Goal: Information Seeking & Learning: Understand process/instructions

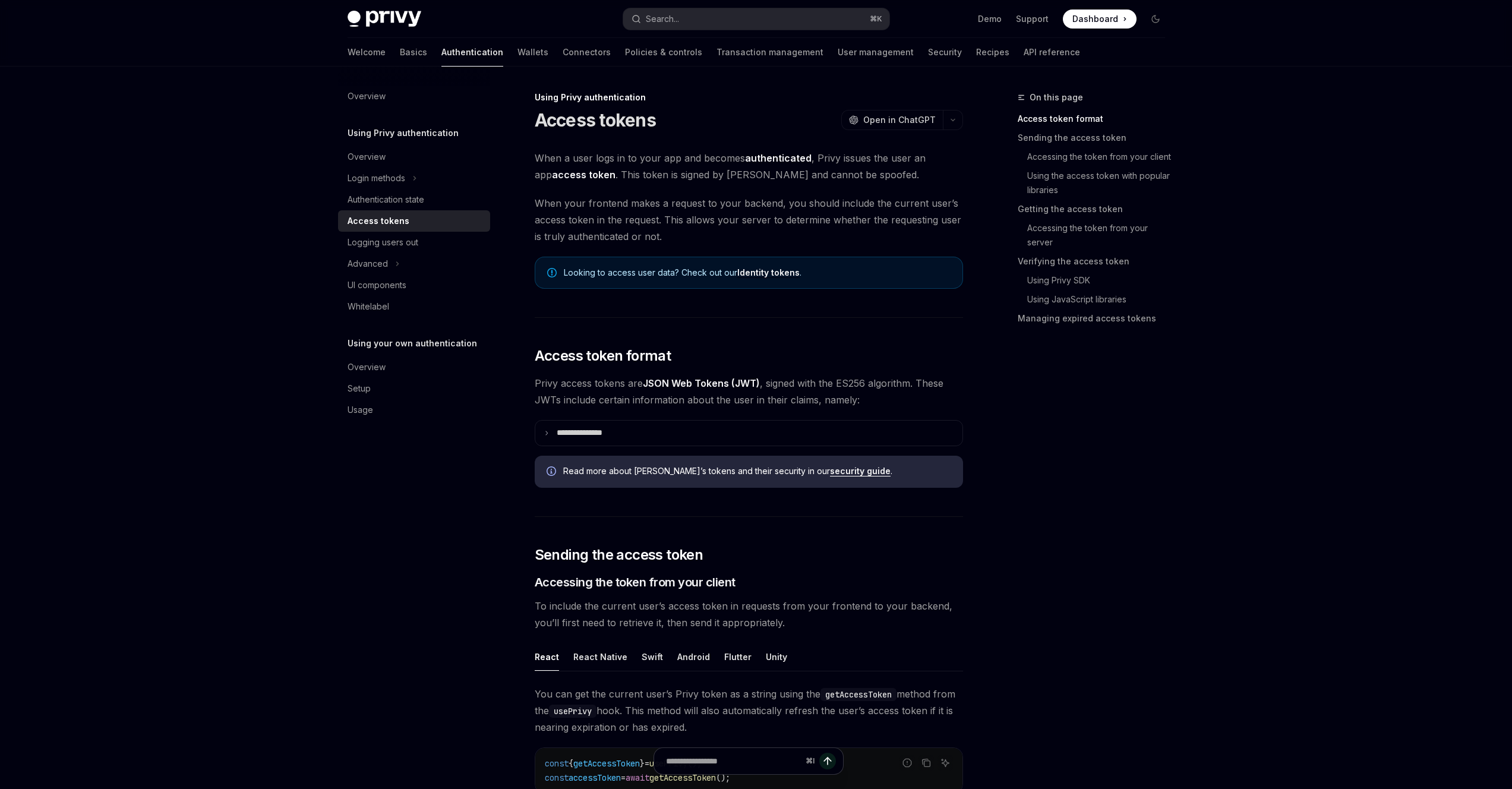
click at [638, 179] on span "When a user logs in to your app and becomes authenticated , Privy issues the us…" at bounding box center [749, 166] width 429 height 33
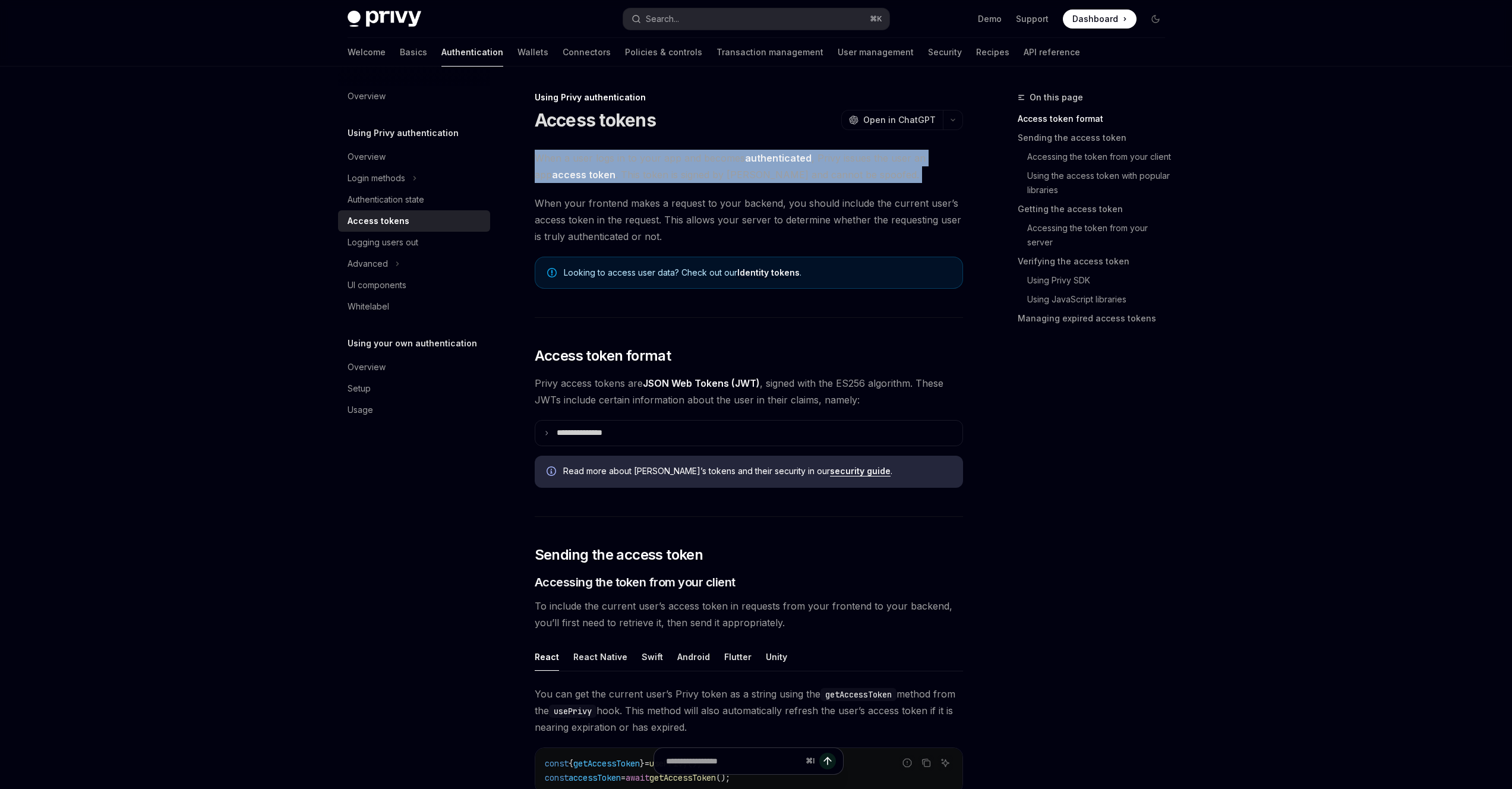
click at [638, 179] on span "When a user logs in to your app and becomes authenticated , Privy issues the us…" at bounding box center [749, 166] width 429 height 33
click at [647, 181] on span "When a user logs in to your app and becomes authenticated , Privy issues the us…" at bounding box center [749, 166] width 429 height 33
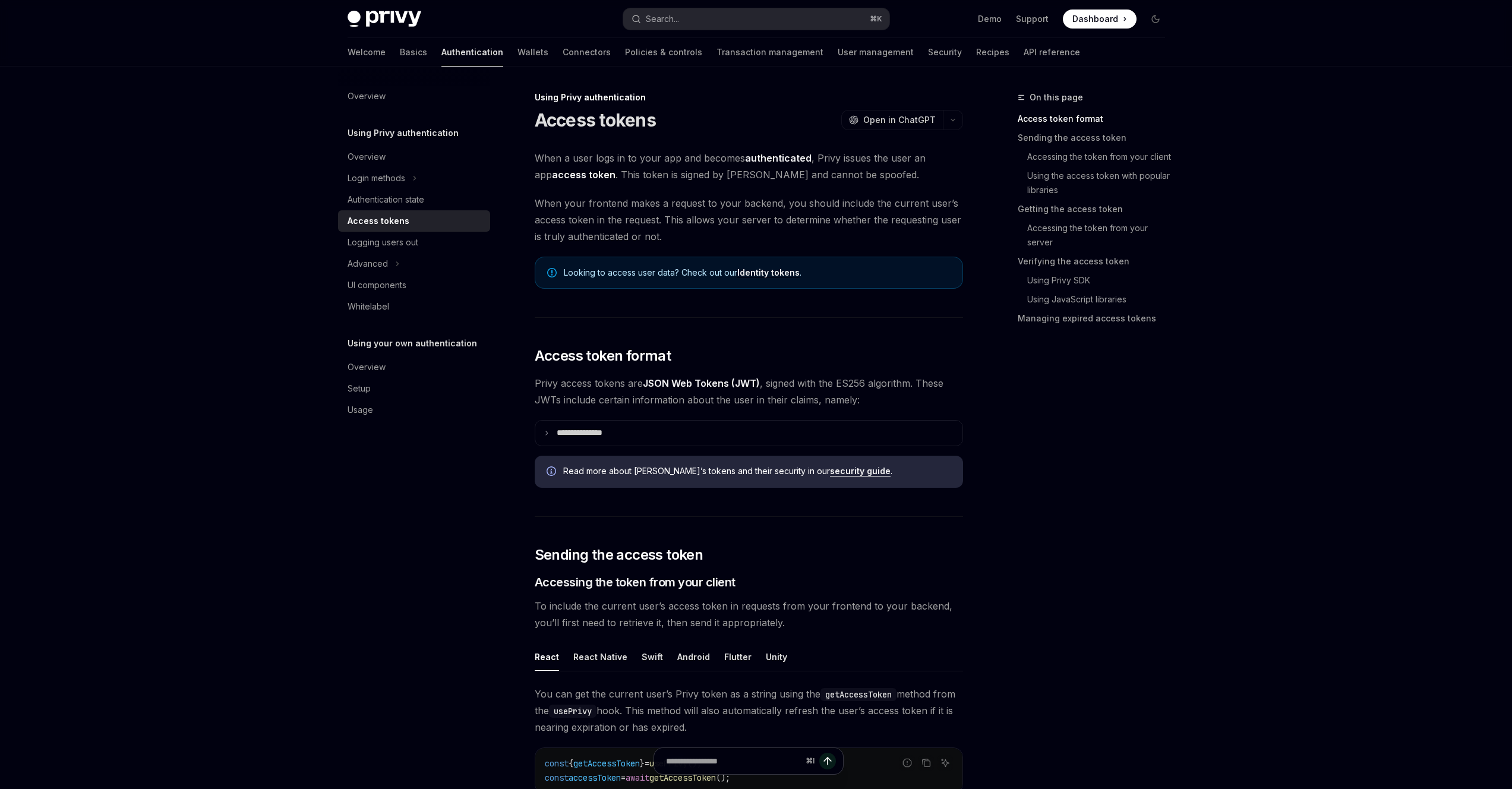
click at [789, 164] on span "When a user logs in to your app and becomes authenticated , Privy issues the us…" at bounding box center [749, 166] width 429 height 33
click at [792, 153] on strong "authenticated" at bounding box center [778, 158] width 66 height 12
click at [767, 205] on span "When your frontend makes a request to your backend, you should include the curr…" at bounding box center [749, 219] width 429 height 50
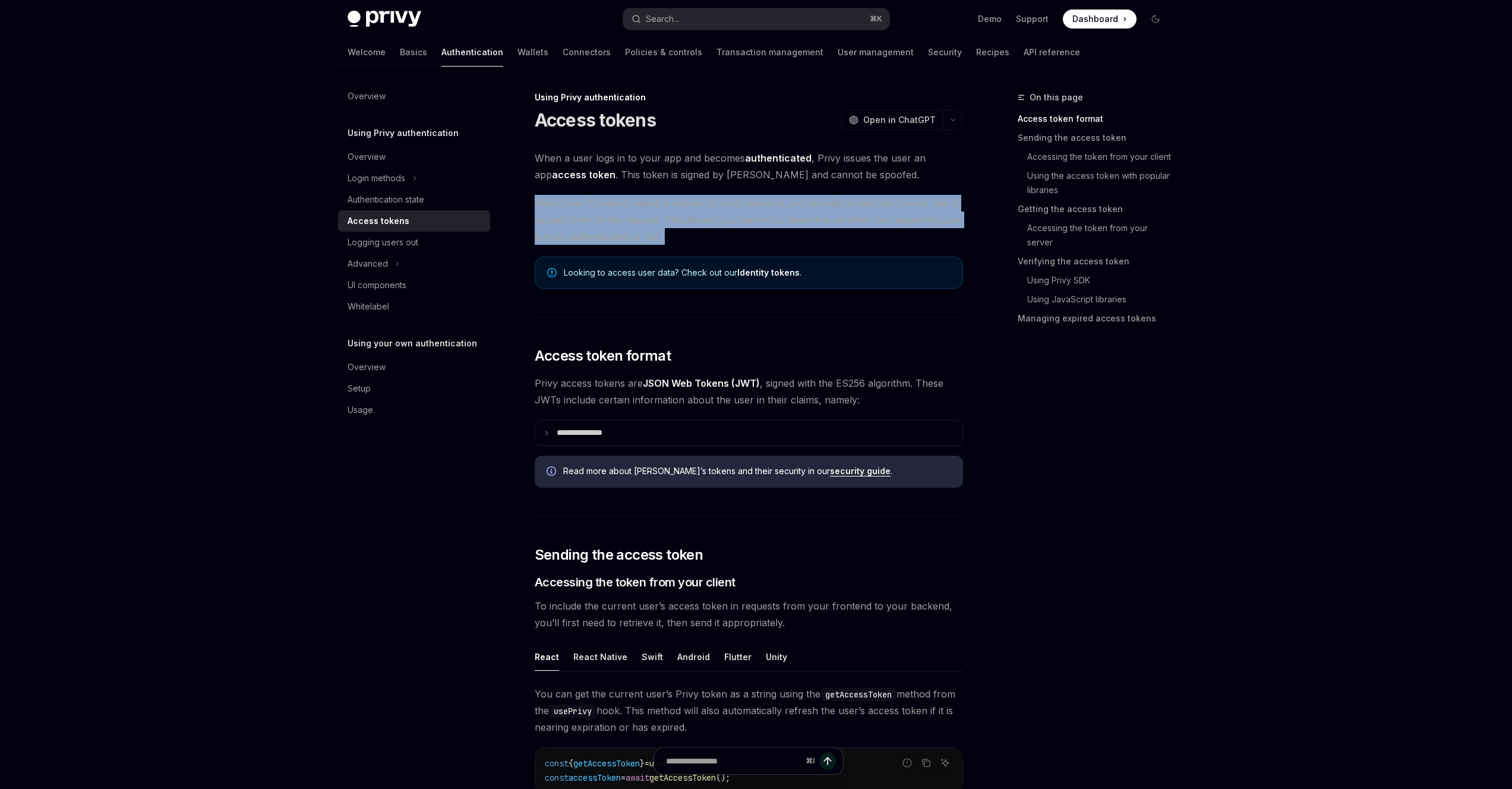
click at [767, 205] on span "When your frontend makes a request to your backend, you should include the curr…" at bounding box center [749, 219] width 429 height 50
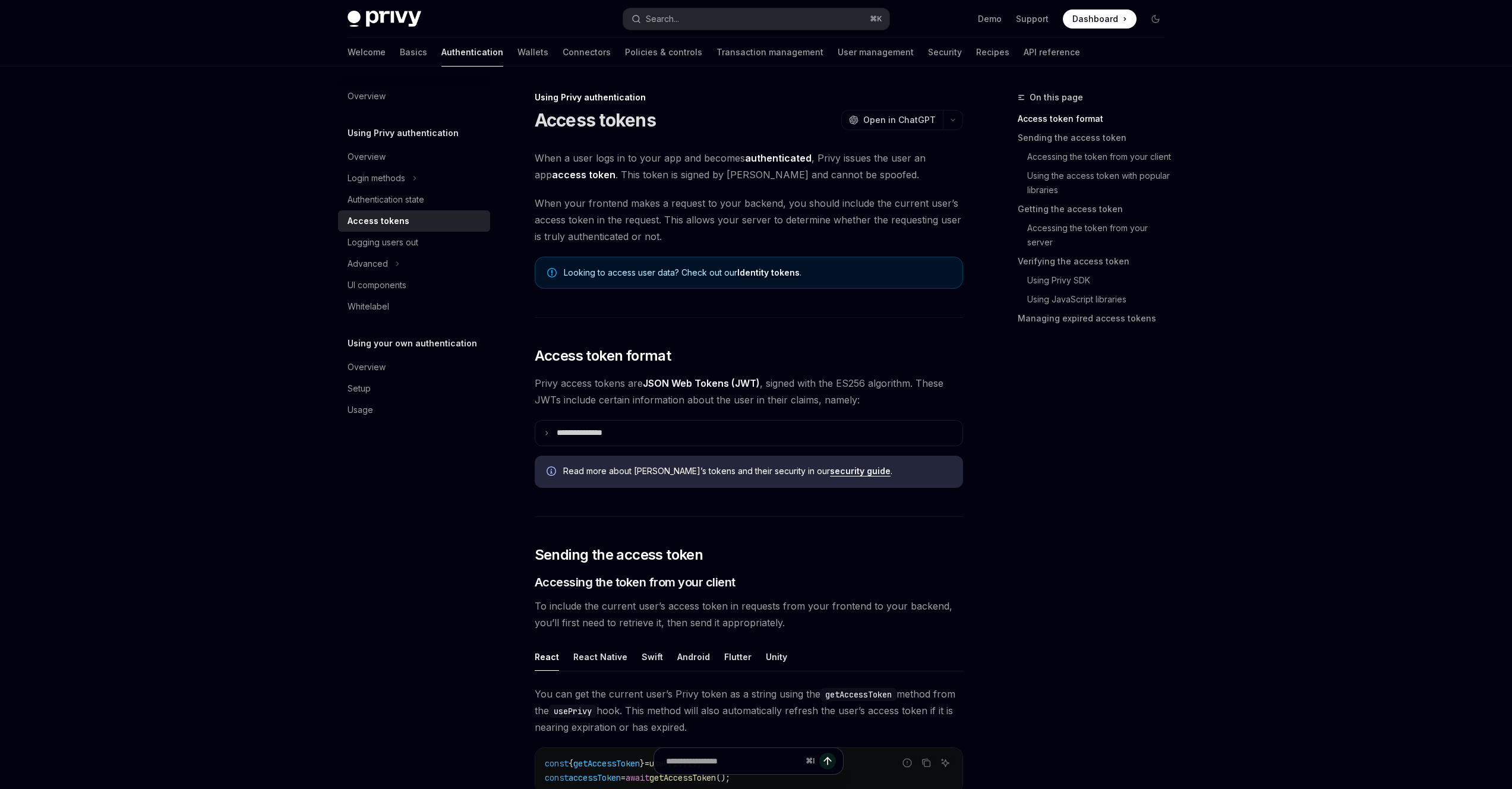
click at [785, 155] on strong "authenticated" at bounding box center [778, 158] width 66 height 12
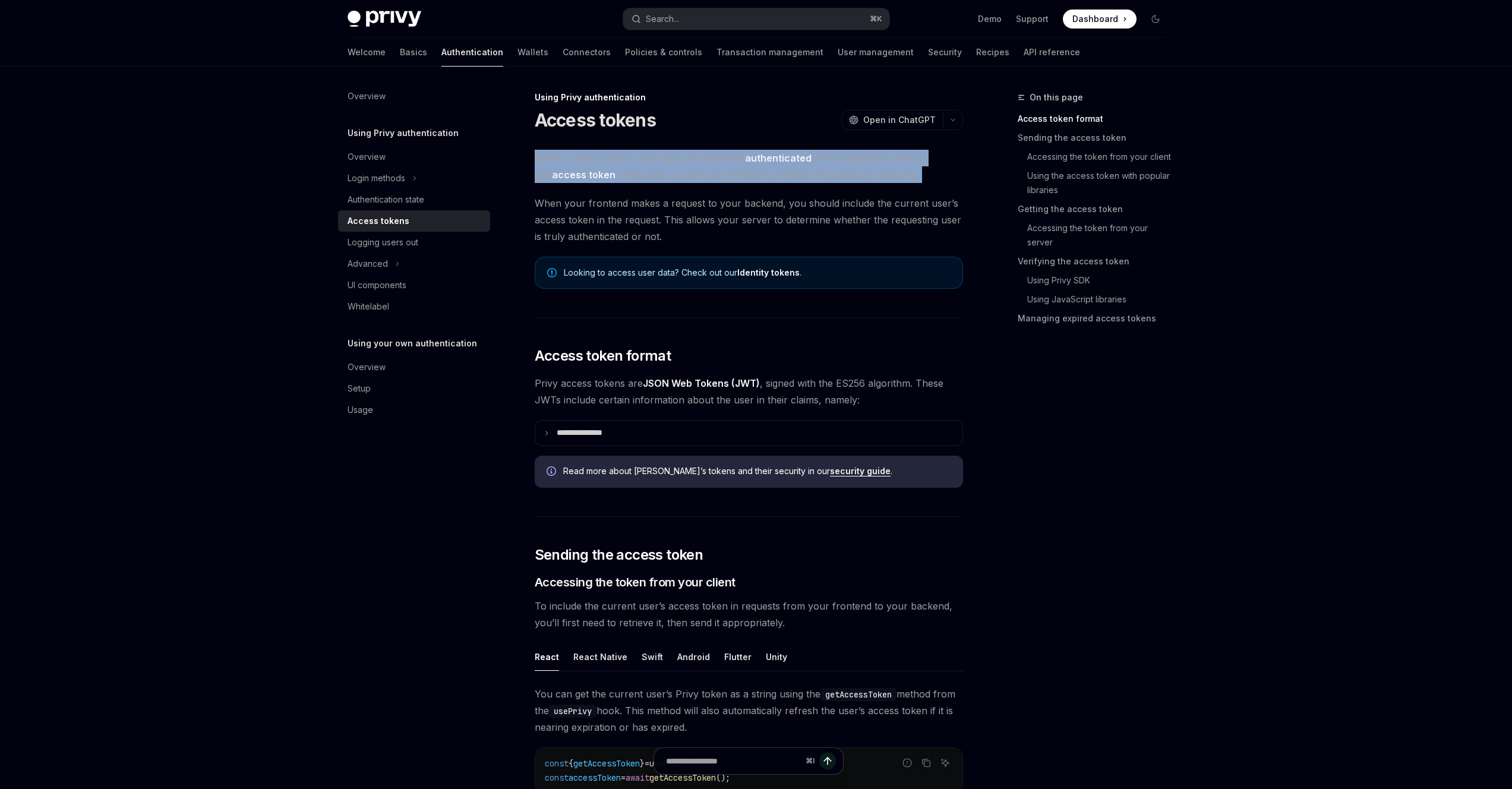
click at [785, 155] on strong "authenticated" at bounding box center [778, 158] width 66 height 12
click at [780, 168] on span "When a user logs in to your app and becomes authenticated , Privy issues the us…" at bounding box center [749, 166] width 429 height 33
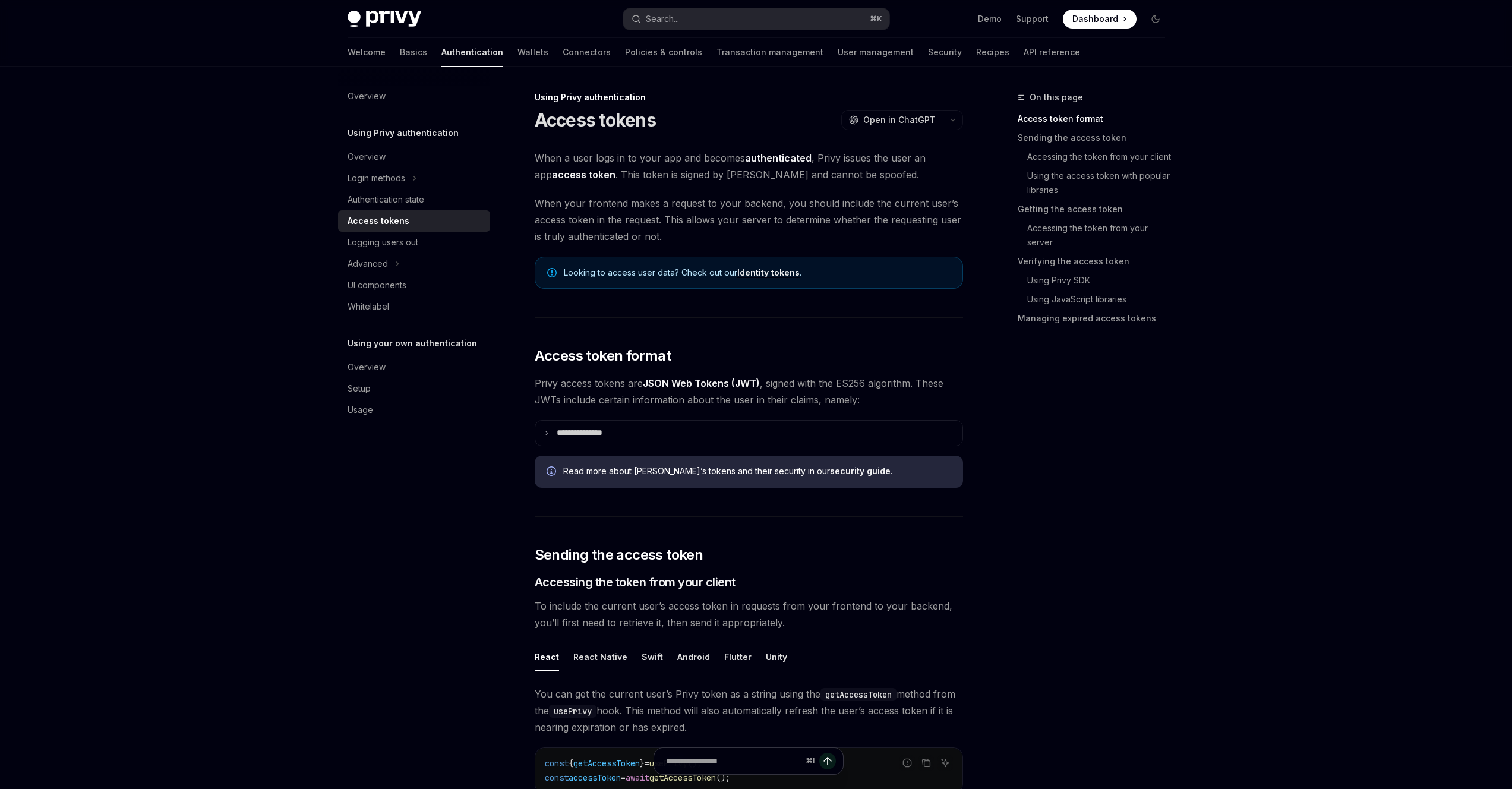
click at [762, 201] on span "When your frontend makes a request to your backend, you should include the curr…" at bounding box center [749, 219] width 429 height 50
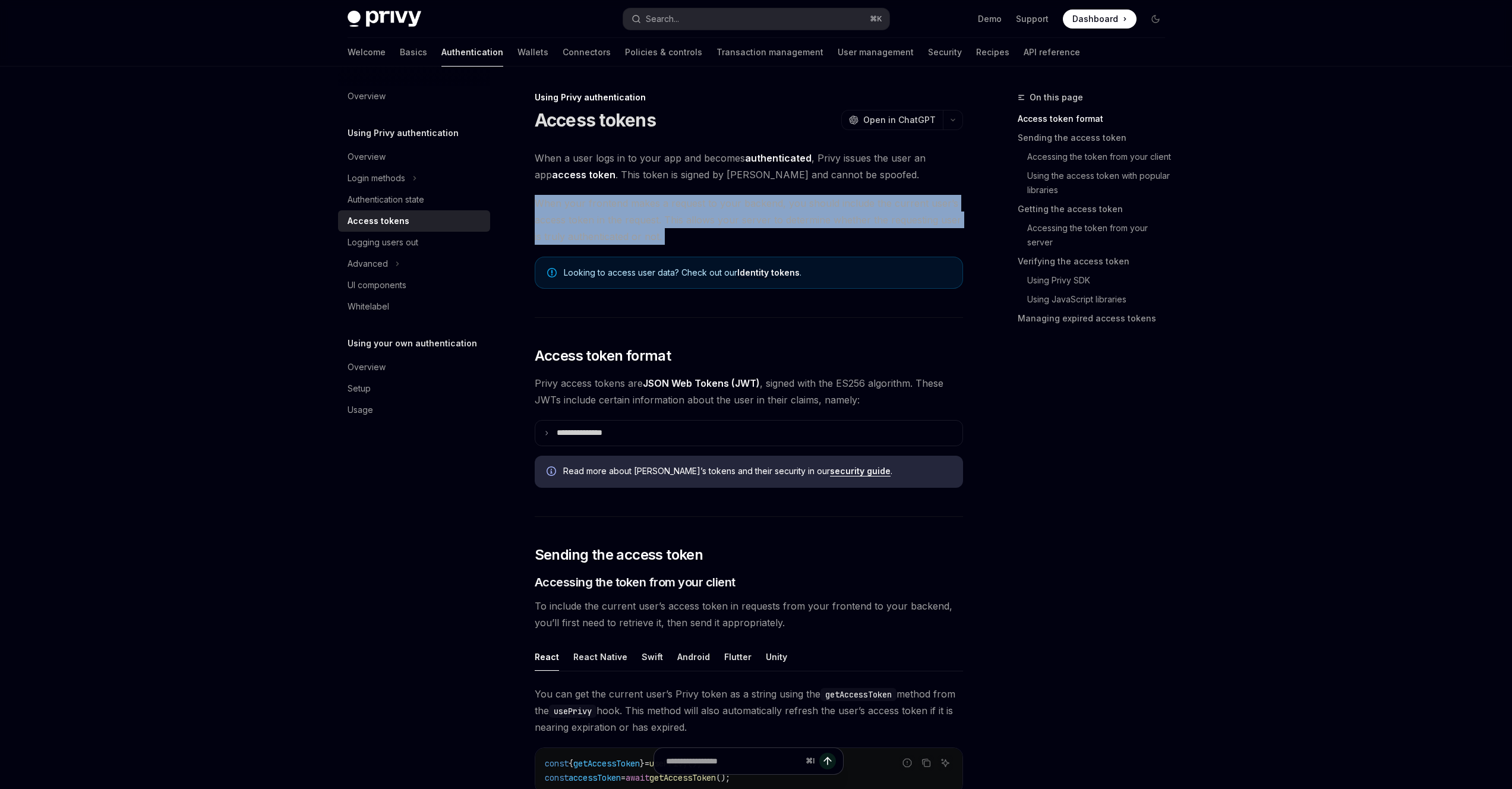
click at [762, 201] on span "When your frontend makes a request to your backend, you should include the curr…" at bounding box center [749, 219] width 429 height 50
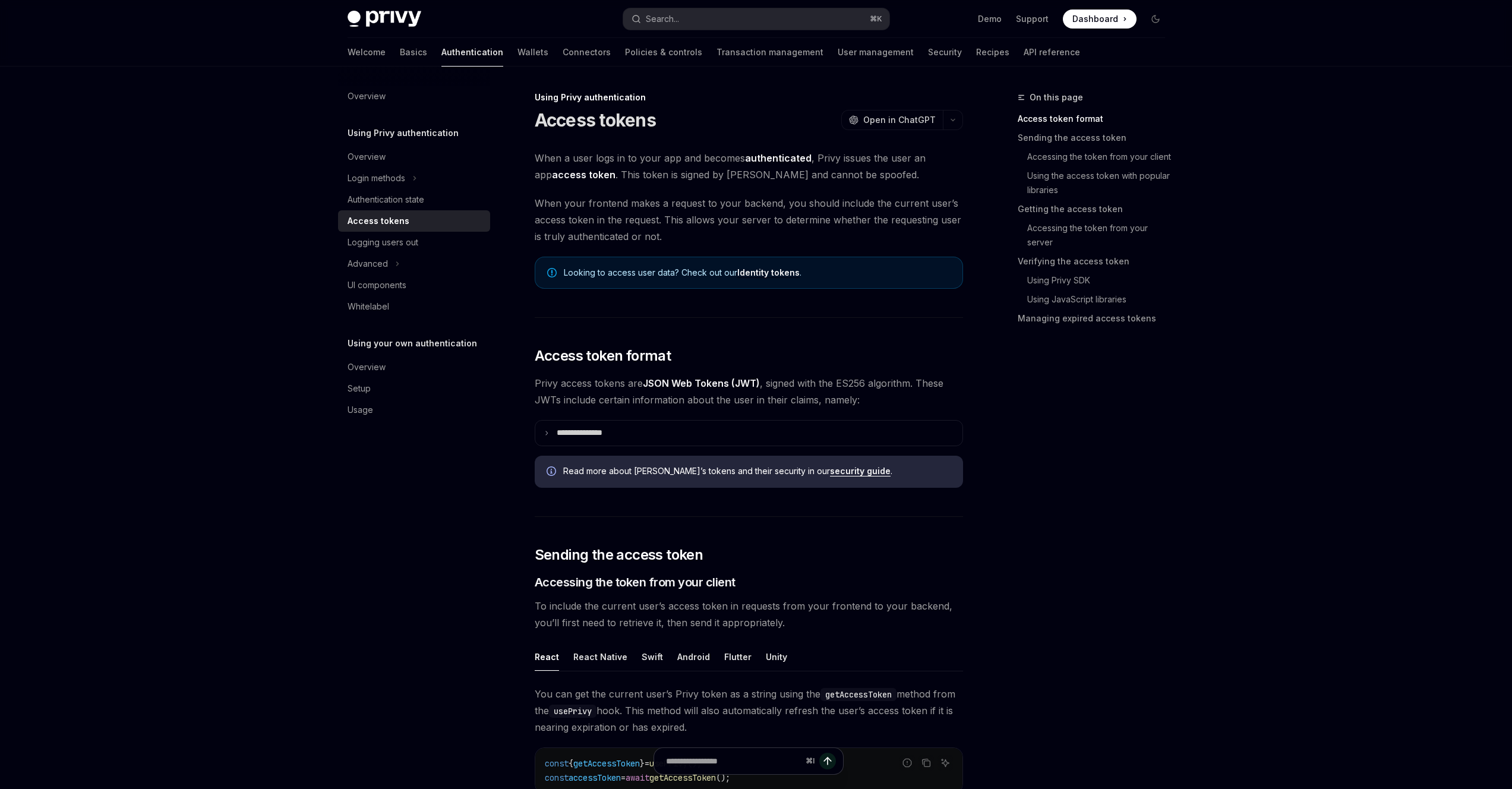
click at [768, 162] on strong "authenticated" at bounding box center [778, 158] width 66 height 12
click at [613, 204] on span "When your frontend makes a request to your backend, you should include the curr…" at bounding box center [749, 219] width 429 height 50
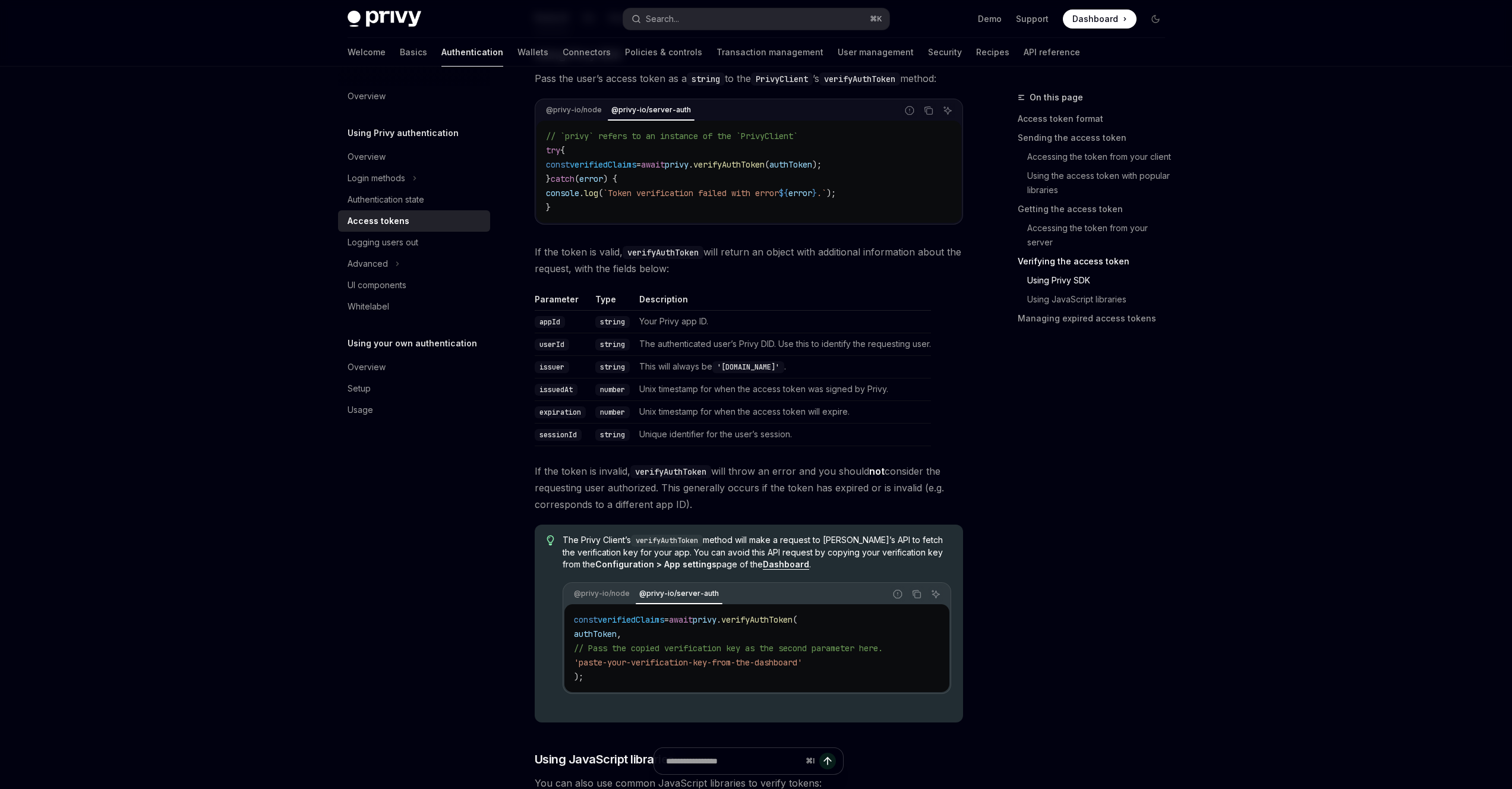
scroll to position [1710, 0]
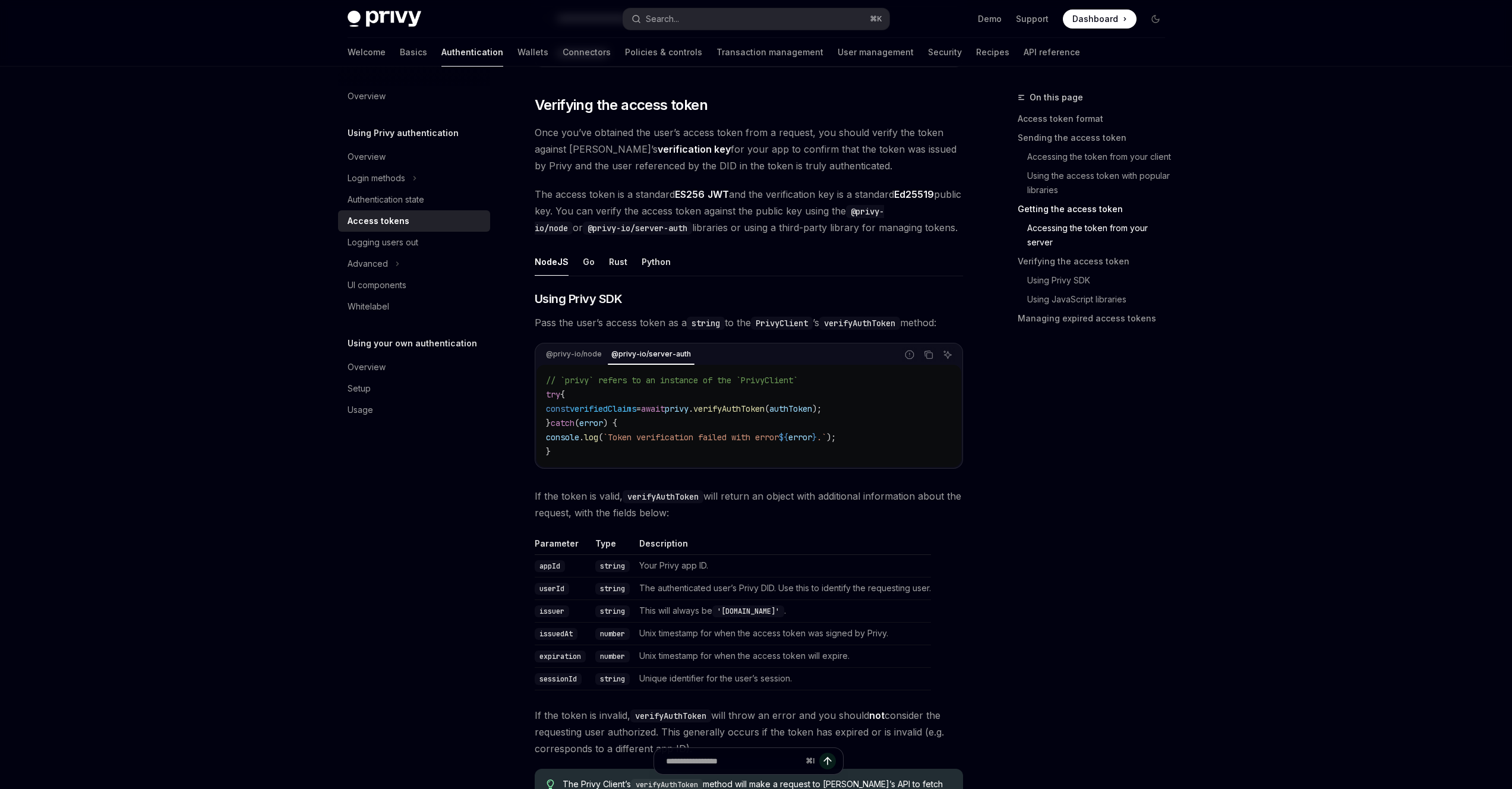
scroll to position [1683, 0]
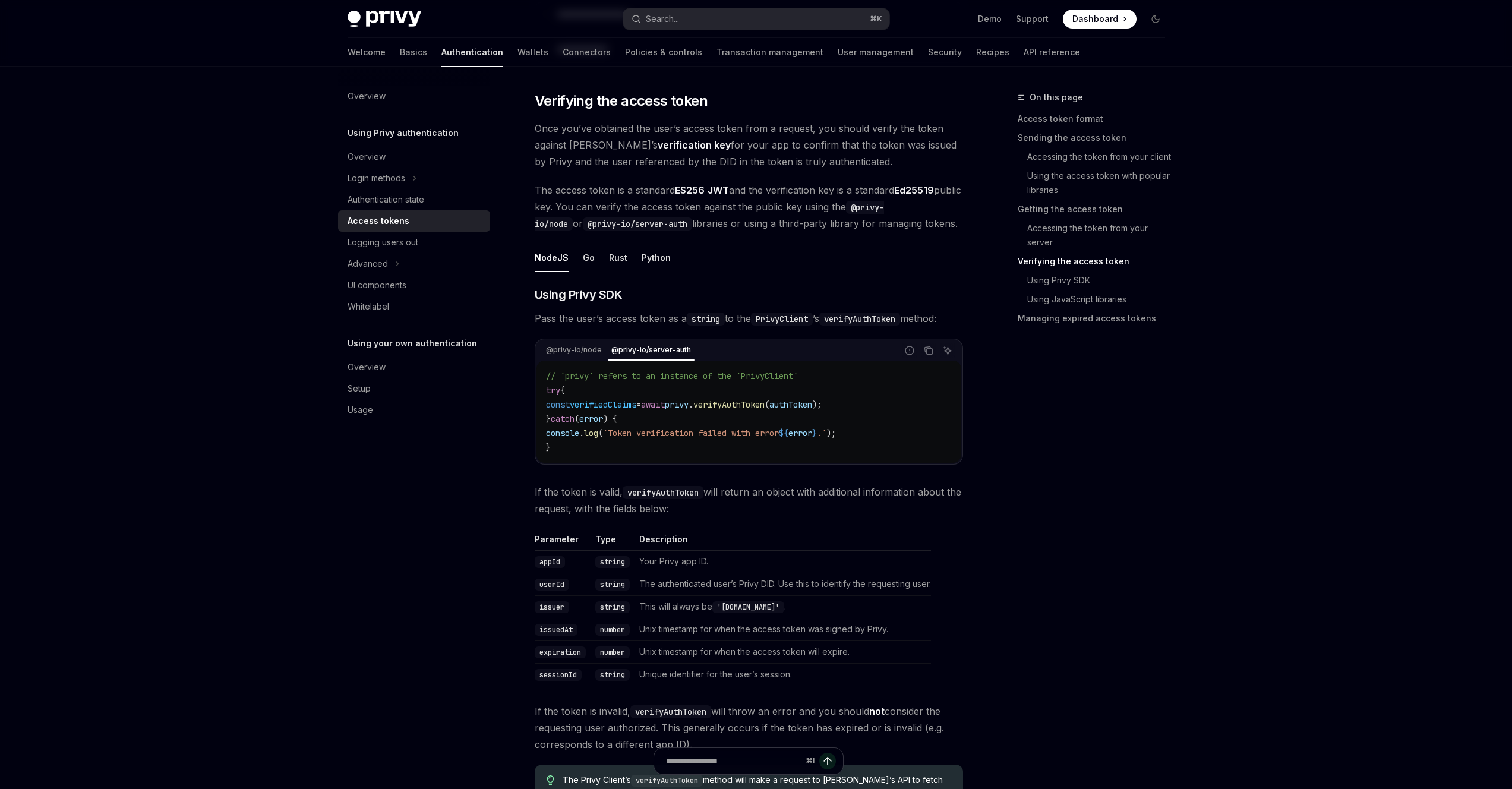
click at [568, 147] on span "Once you’ve obtained the user’s access token from a request, you should verify …" at bounding box center [749, 145] width 429 height 50
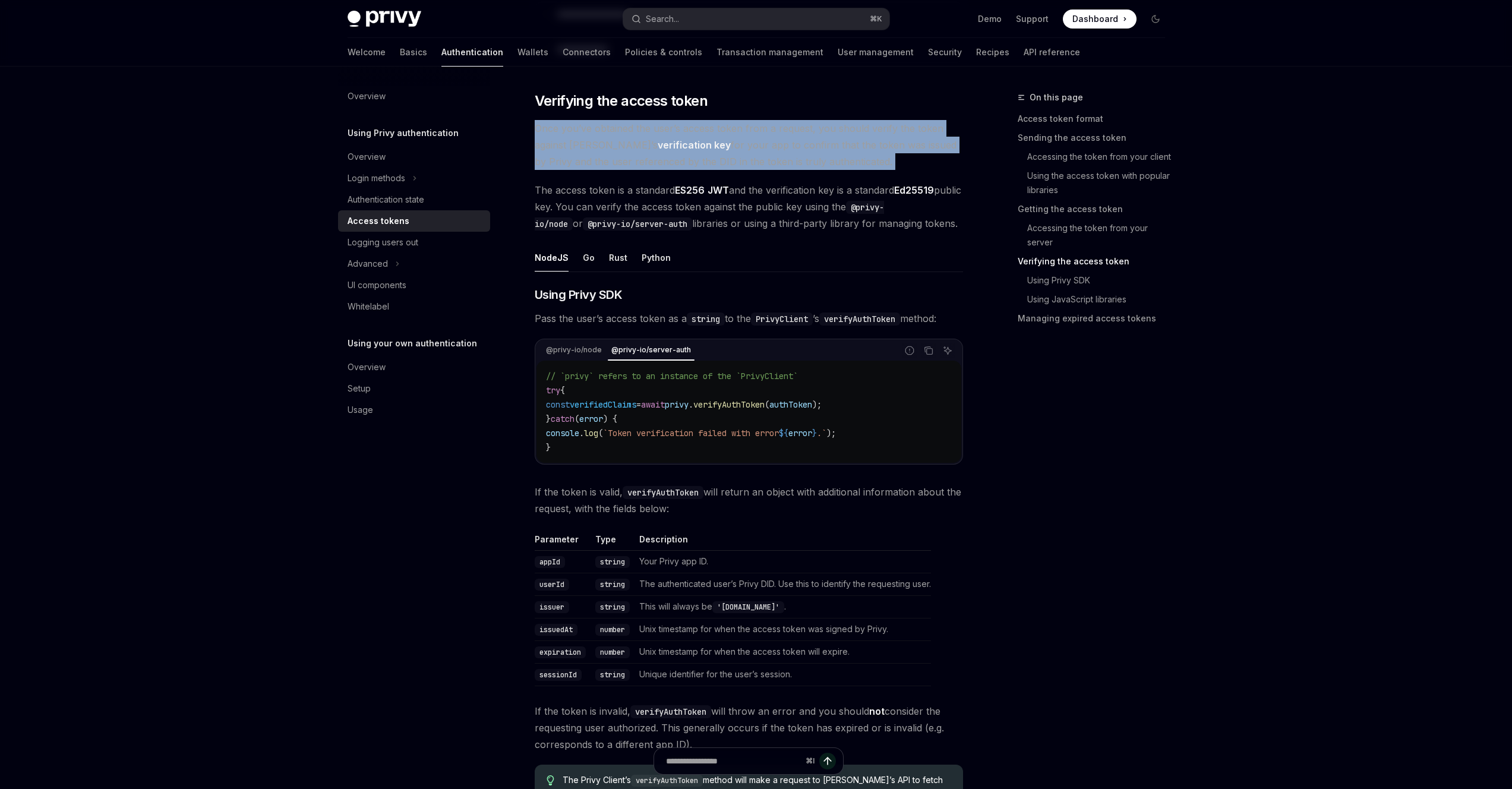
click at [568, 147] on span "Once you’ve obtained the user’s access token from a request, you should verify …" at bounding box center [749, 145] width 429 height 50
click at [569, 134] on span "Once you’ve obtained the user’s access token from a request, you should verify …" at bounding box center [749, 145] width 429 height 50
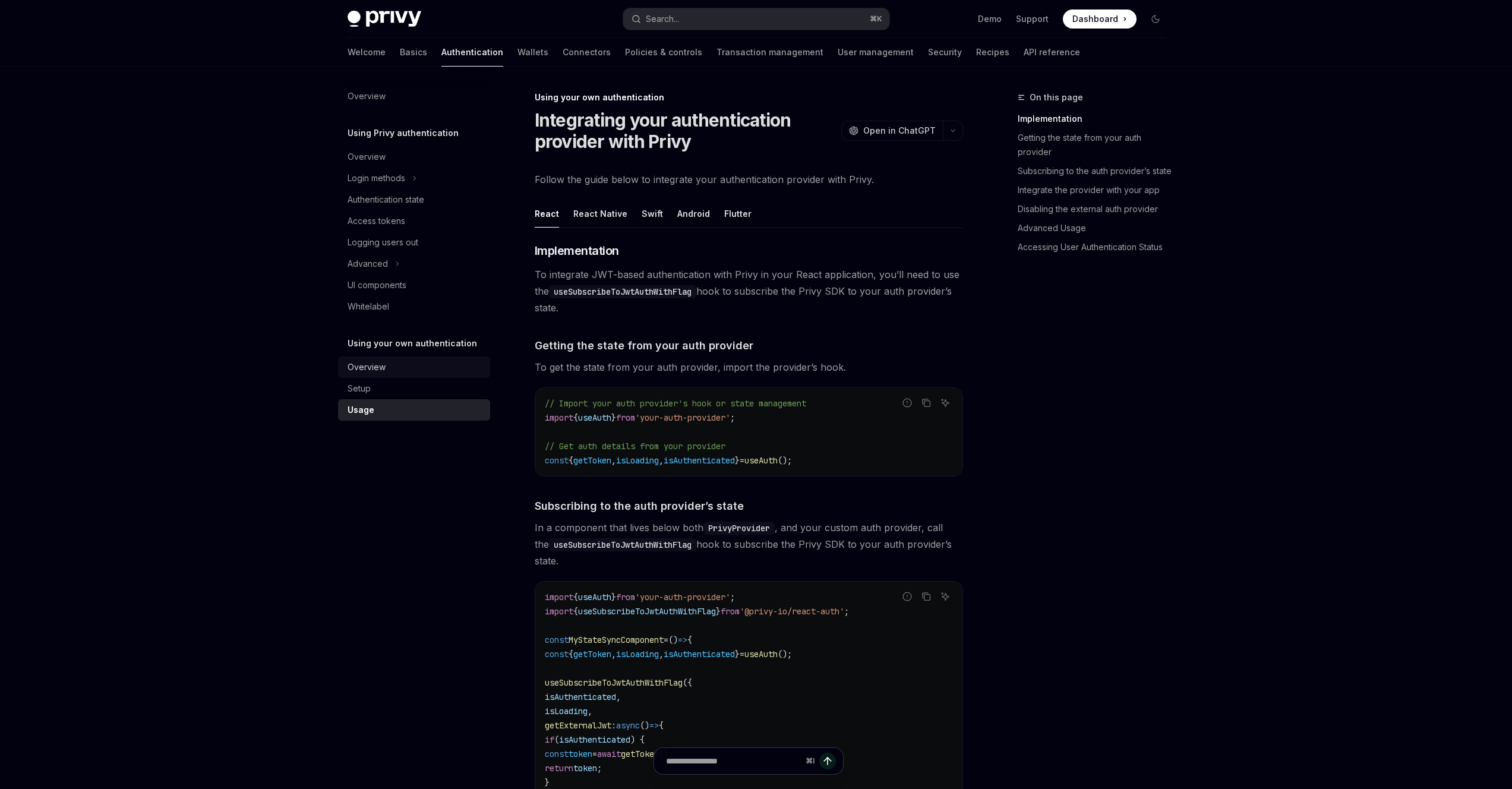
click at [405, 362] on div "Overview" at bounding box center [415, 367] width 136 height 14
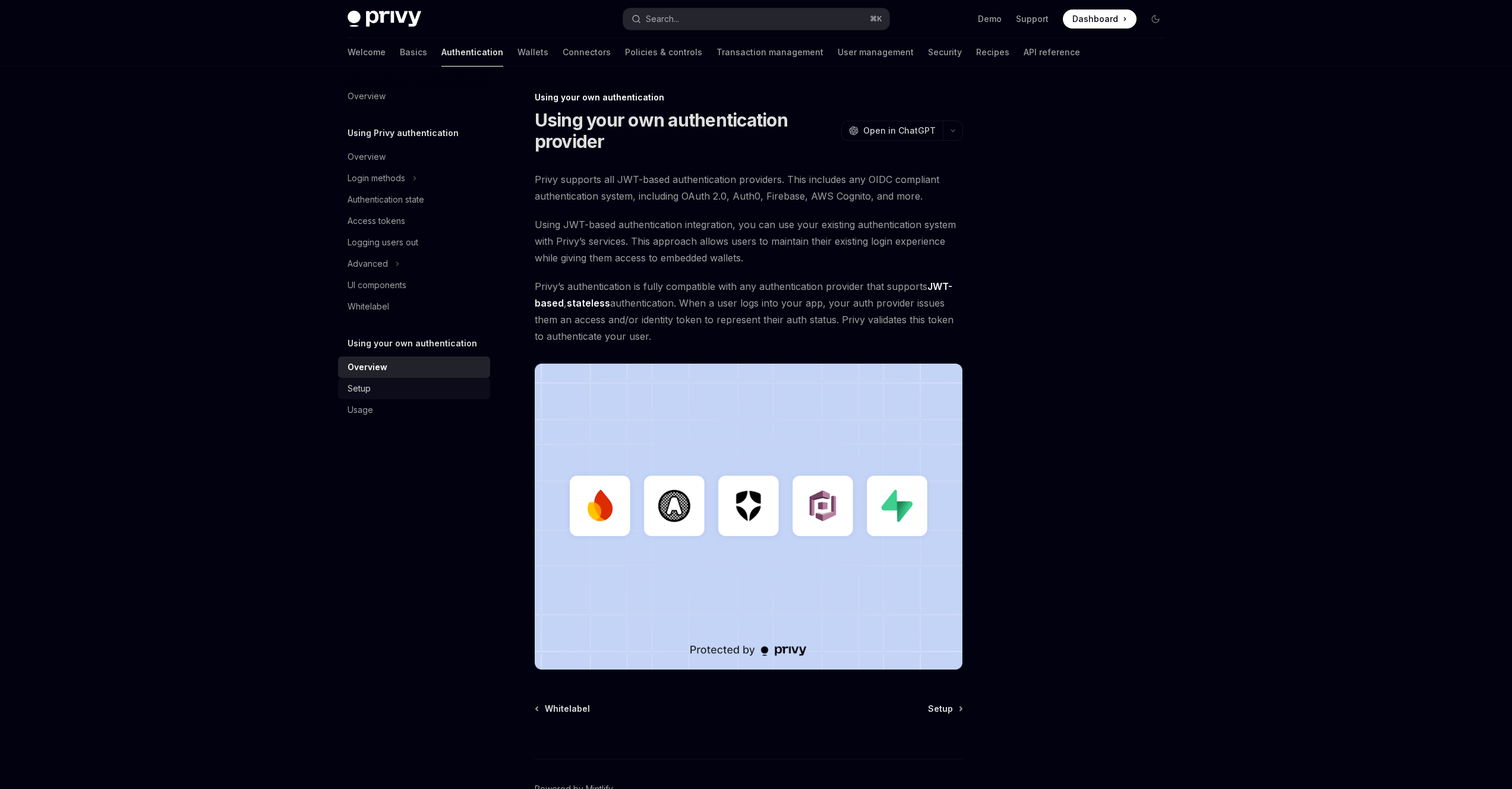
click at [435, 389] on div "Setup" at bounding box center [415, 388] width 136 height 14
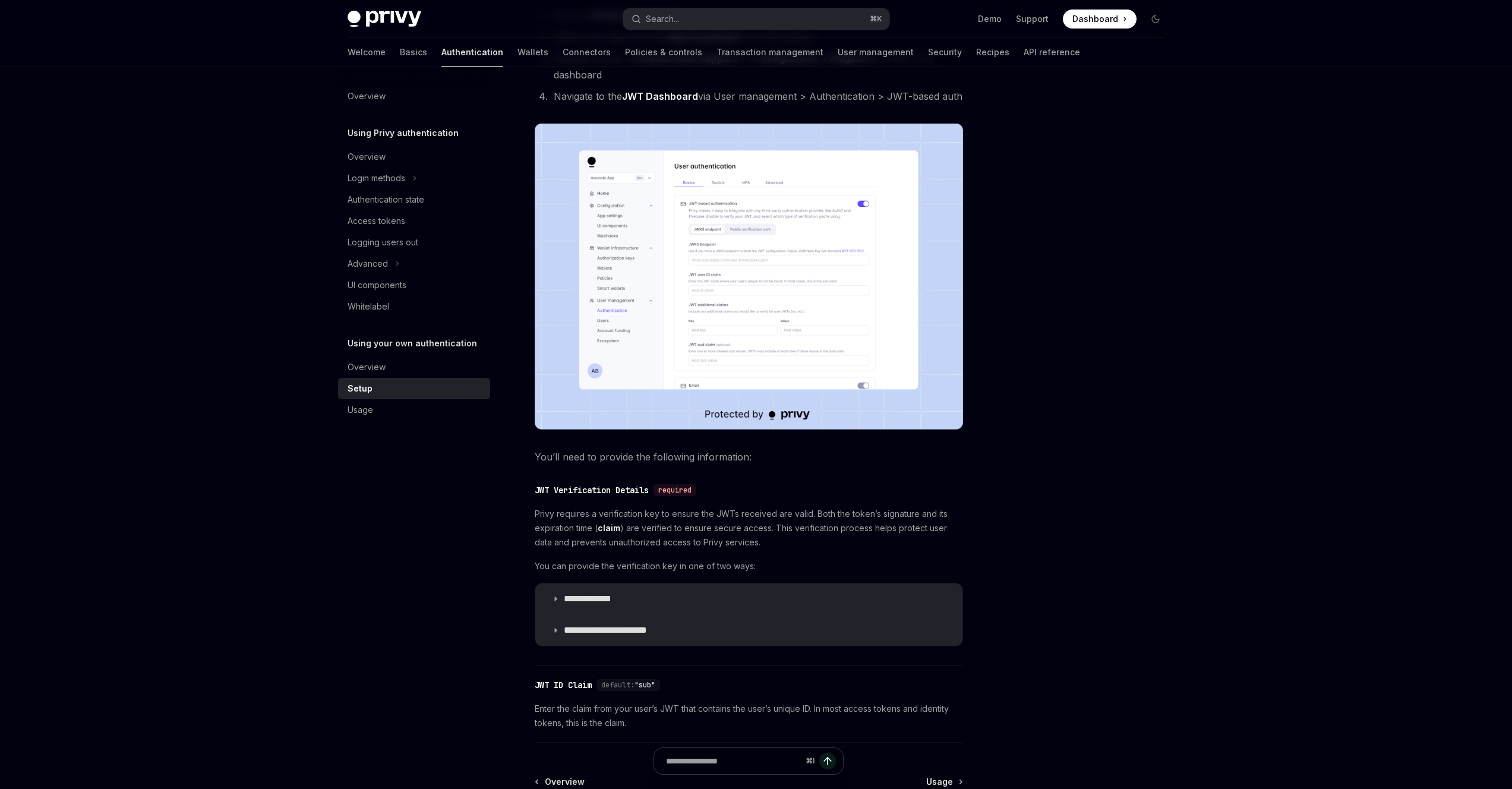
scroll to position [253, 0]
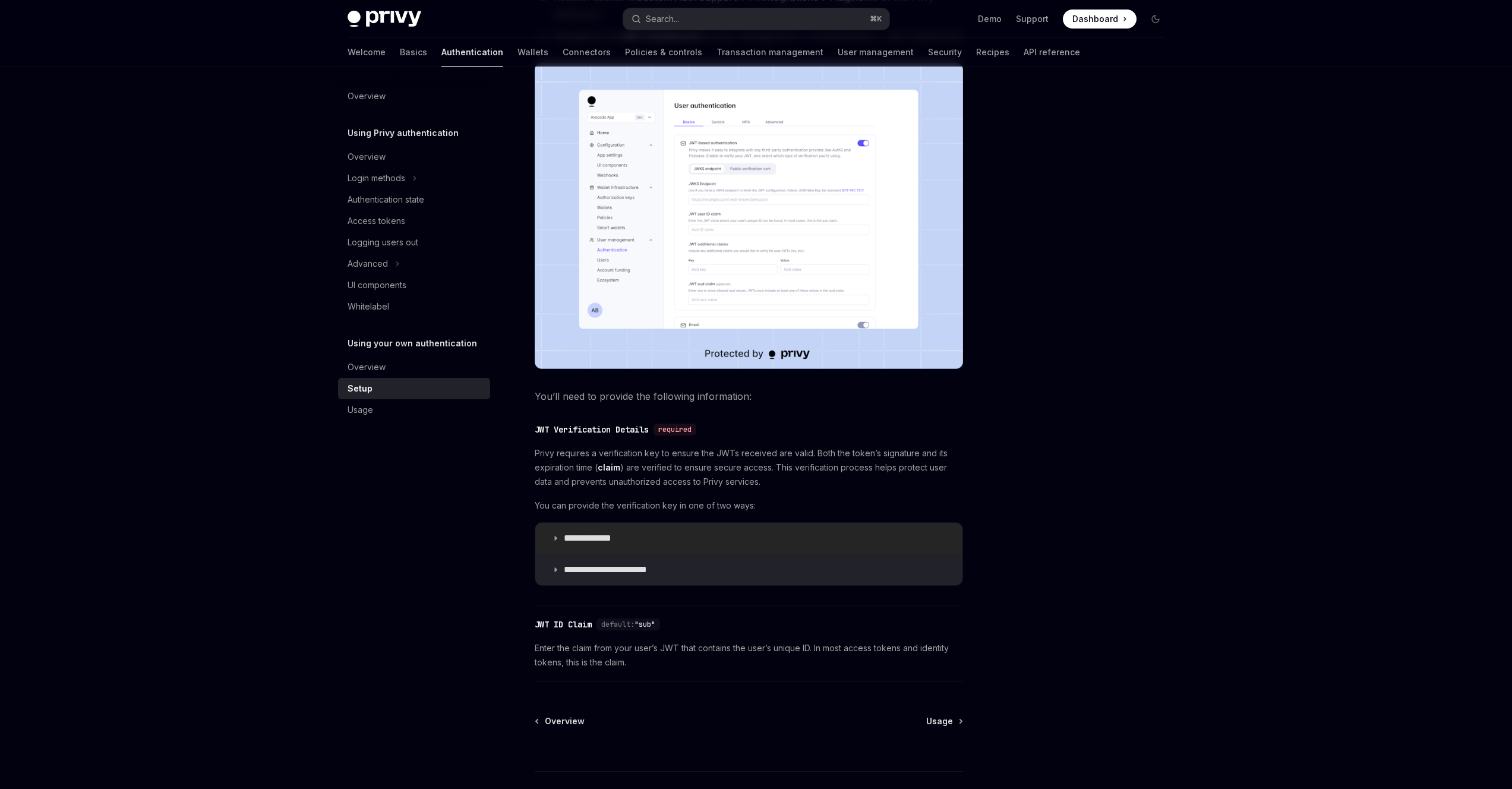
click at [605, 544] on summary "**********" at bounding box center [749, 538] width 427 height 31
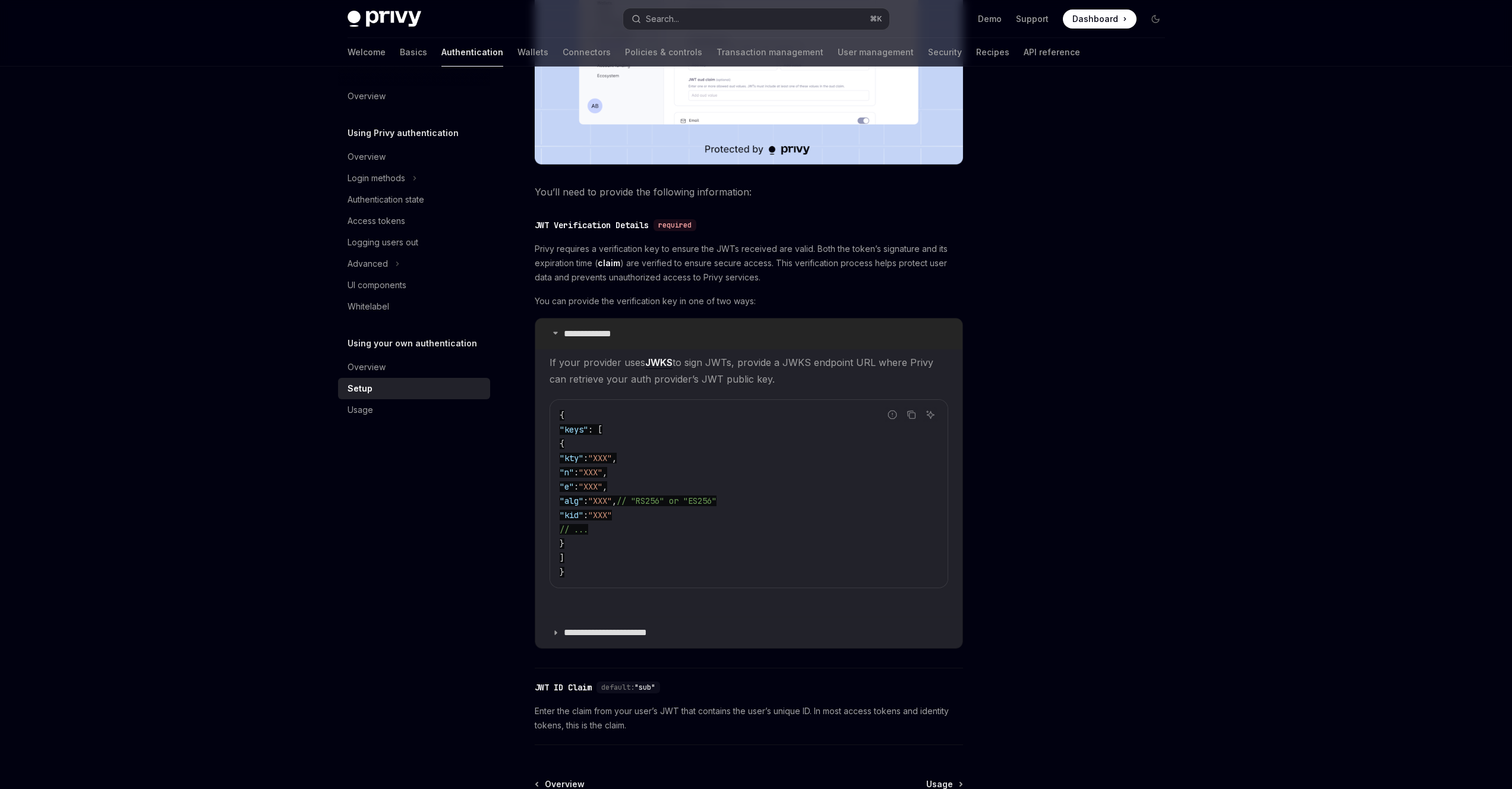
scroll to position [528, 0]
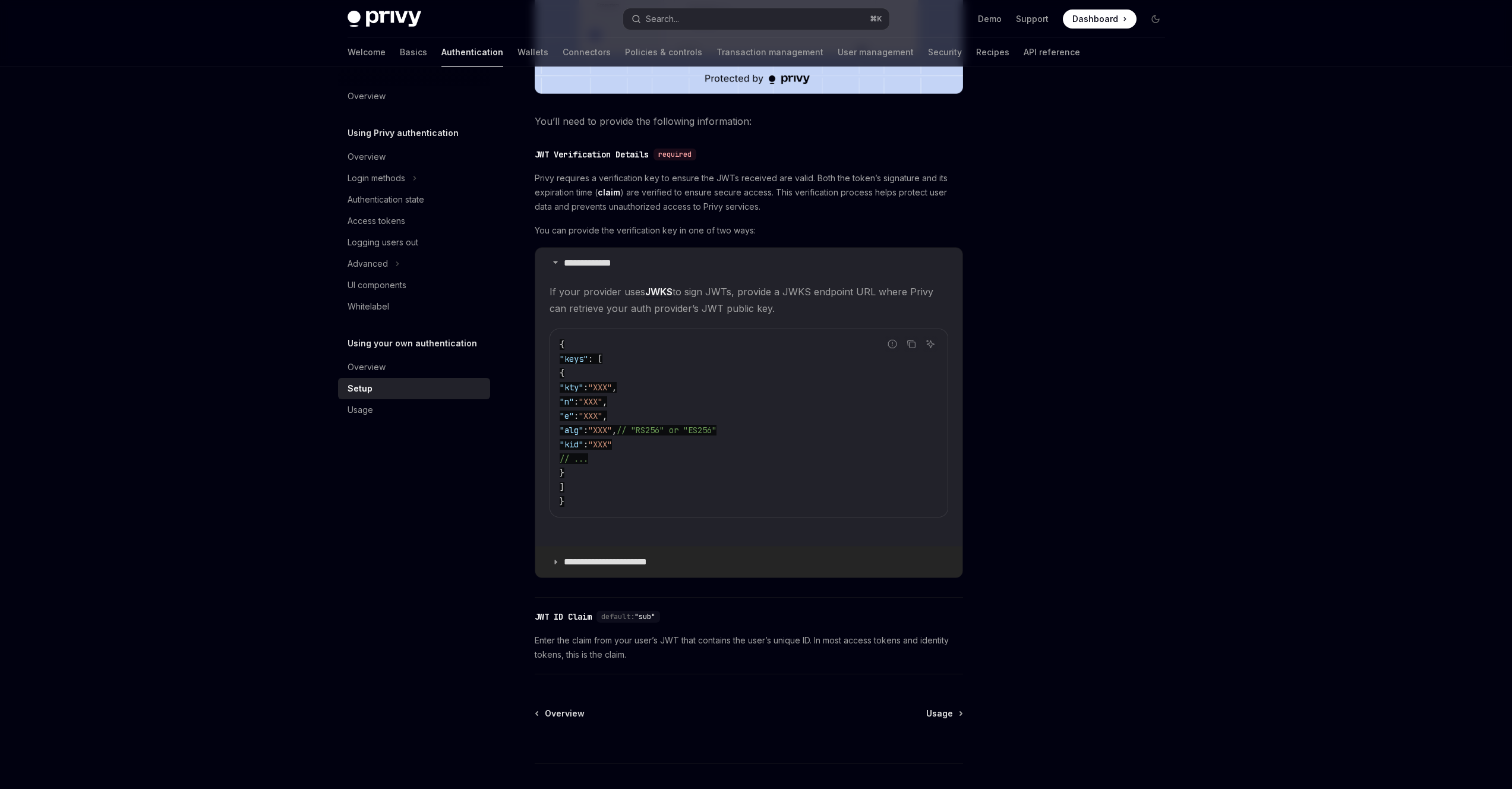
click at [602, 553] on summary "**********" at bounding box center [749, 562] width 427 height 31
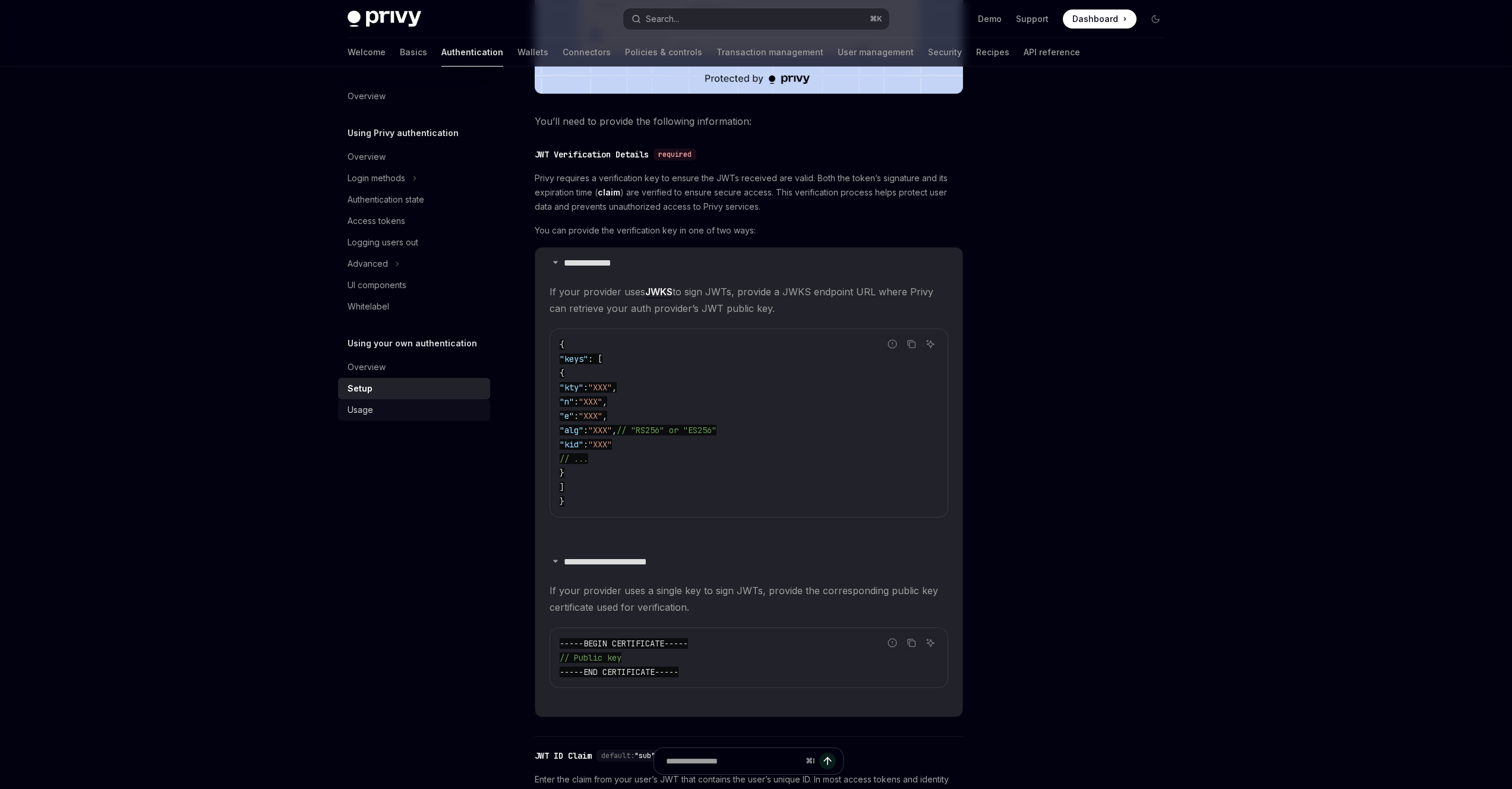
click at [347, 412] on div "Usage" at bounding box center [360, 410] width 25 height 14
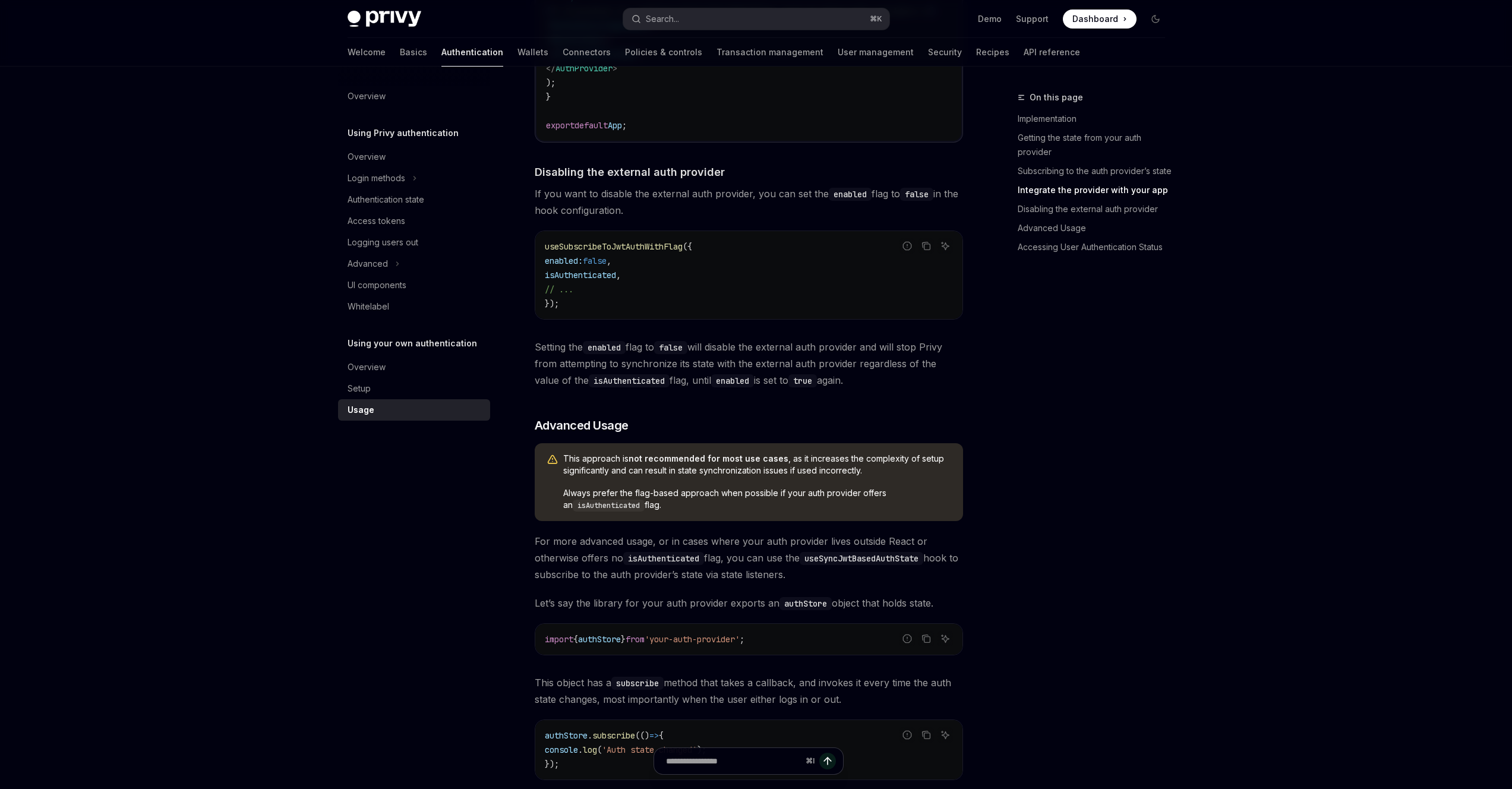
scroll to position [1207, 0]
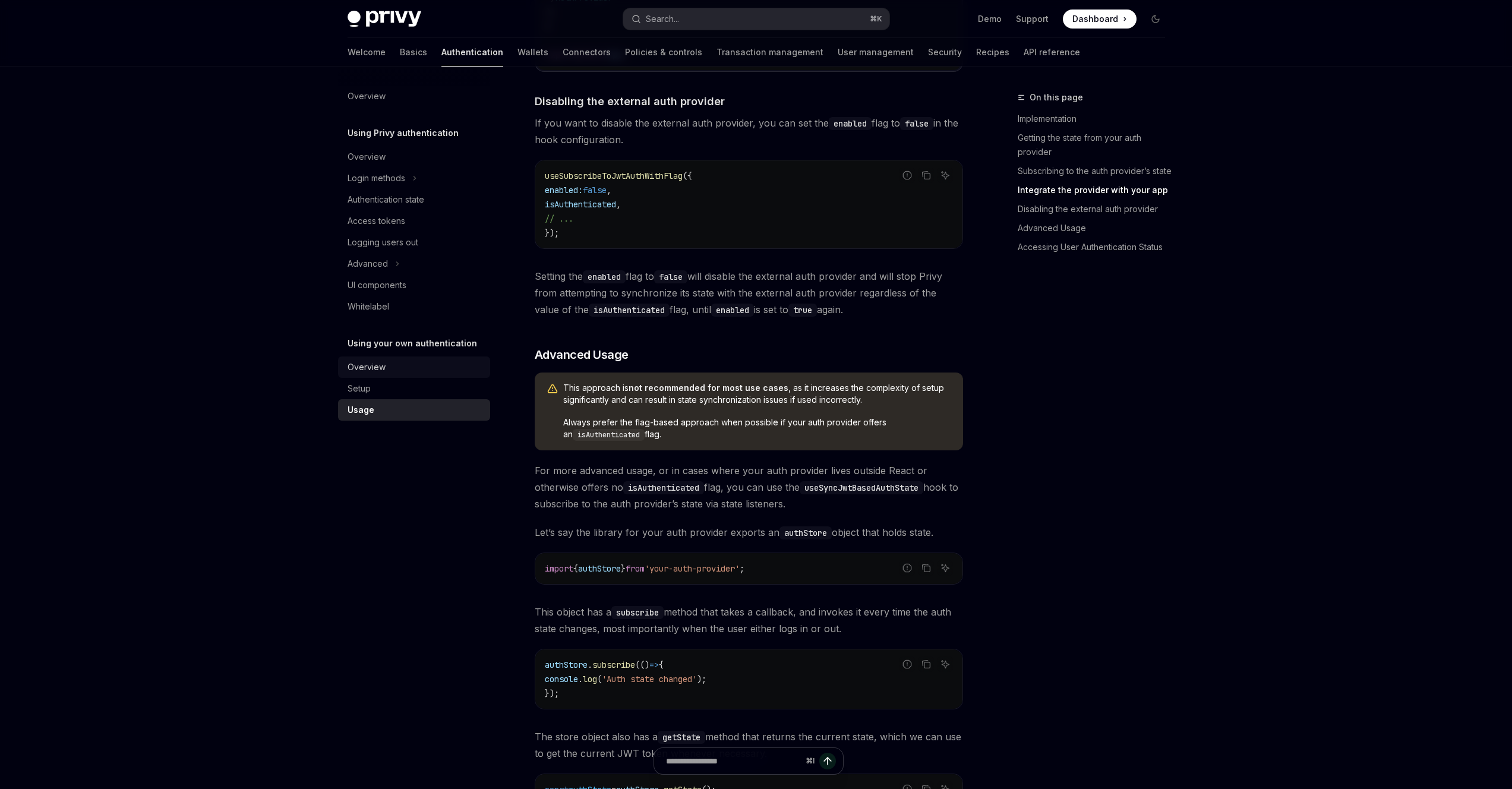
click at [394, 373] on div "Overview" at bounding box center [415, 367] width 136 height 14
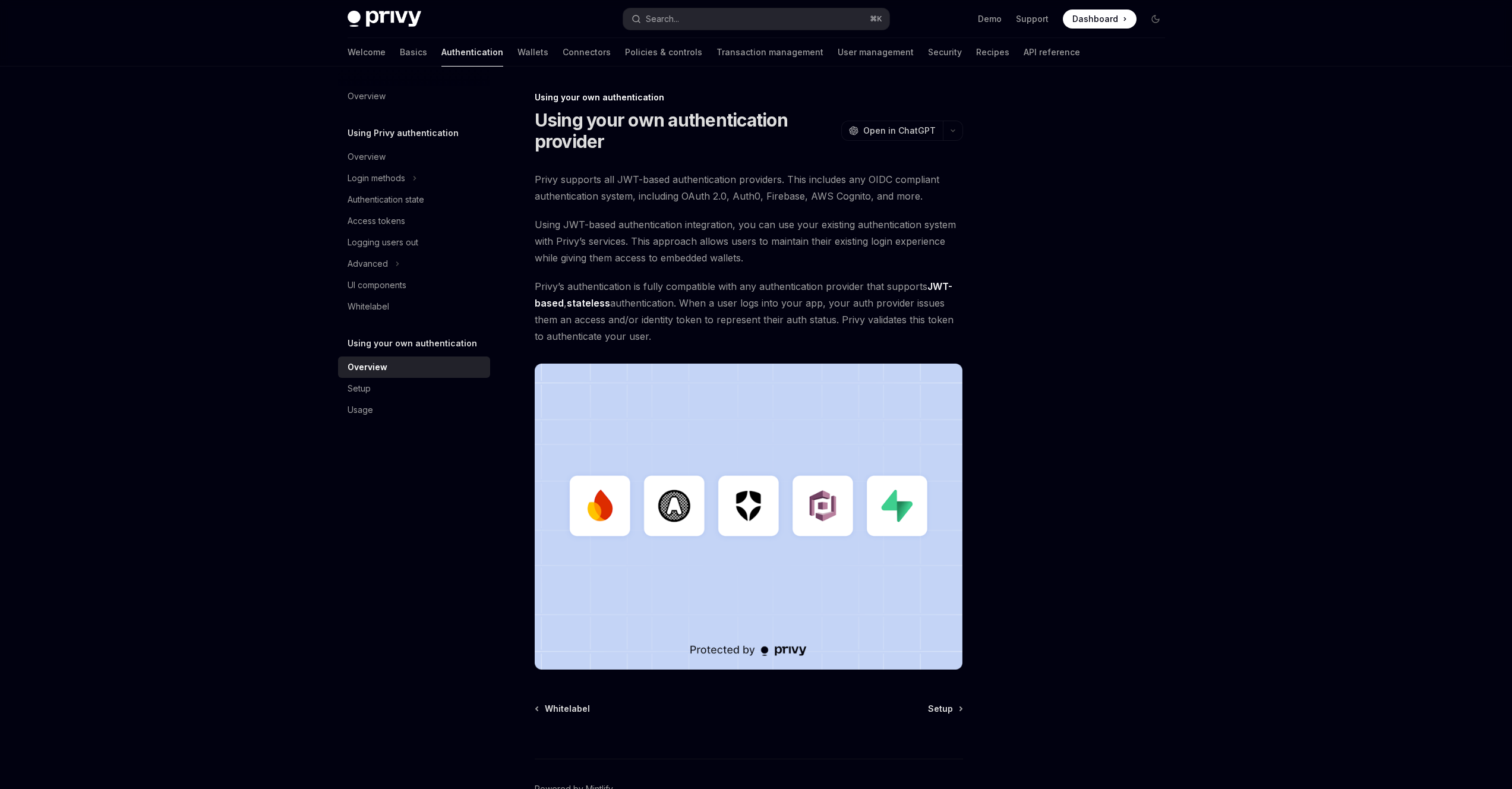
scroll to position [73, 0]
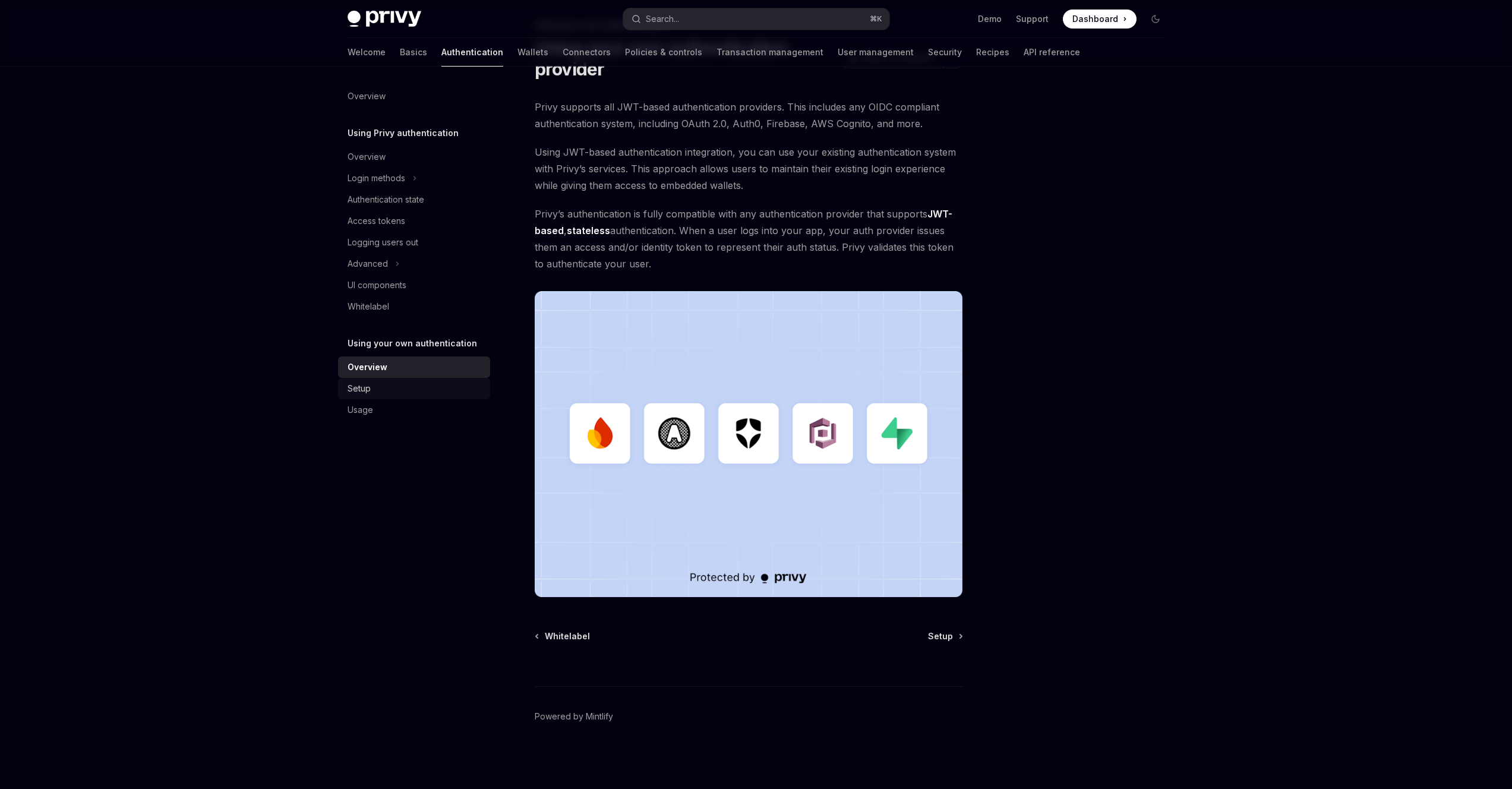
click at [429, 393] on div "Setup" at bounding box center [415, 388] width 136 height 14
type textarea "*"
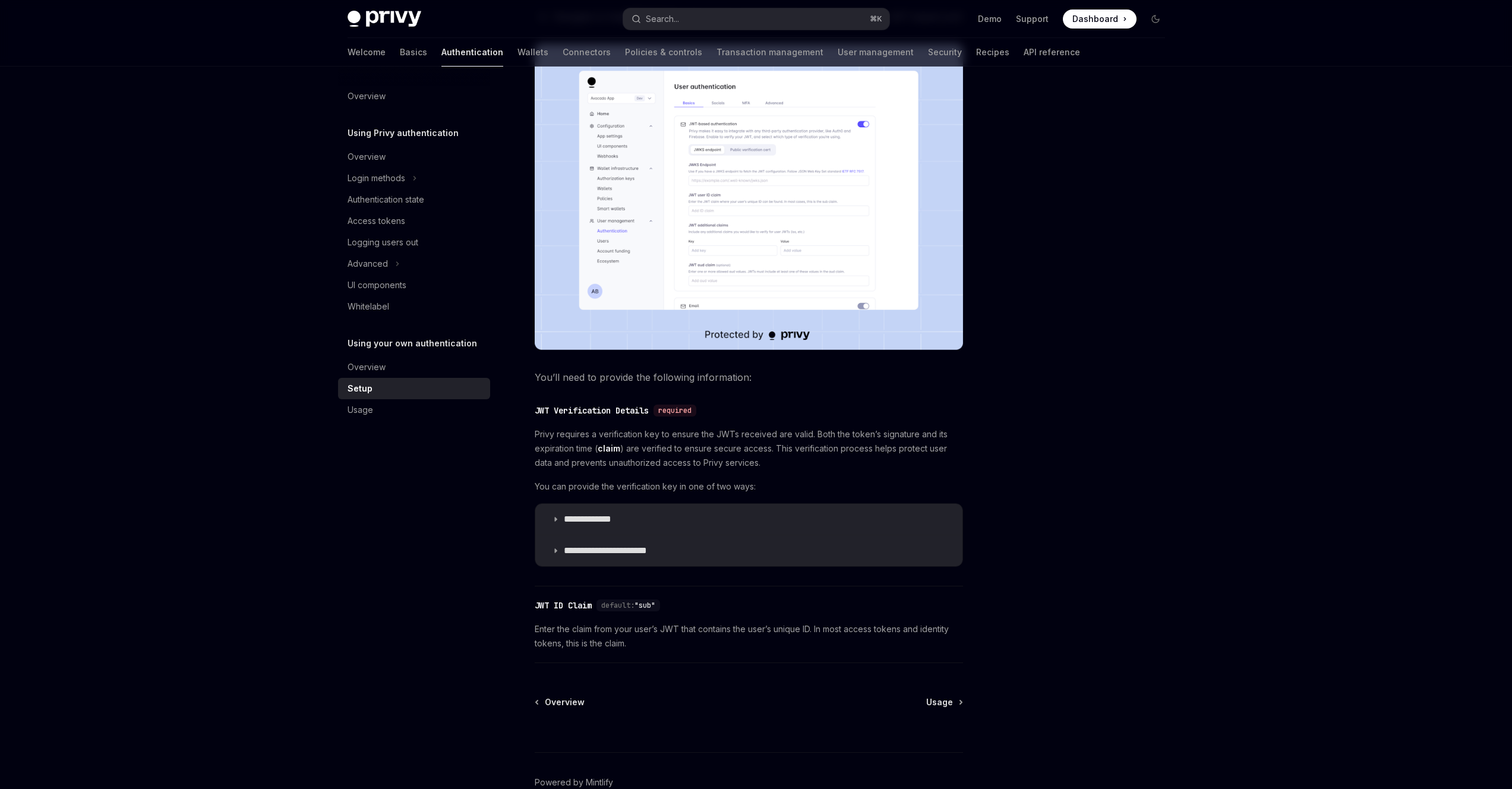
scroll to position [338, 0]
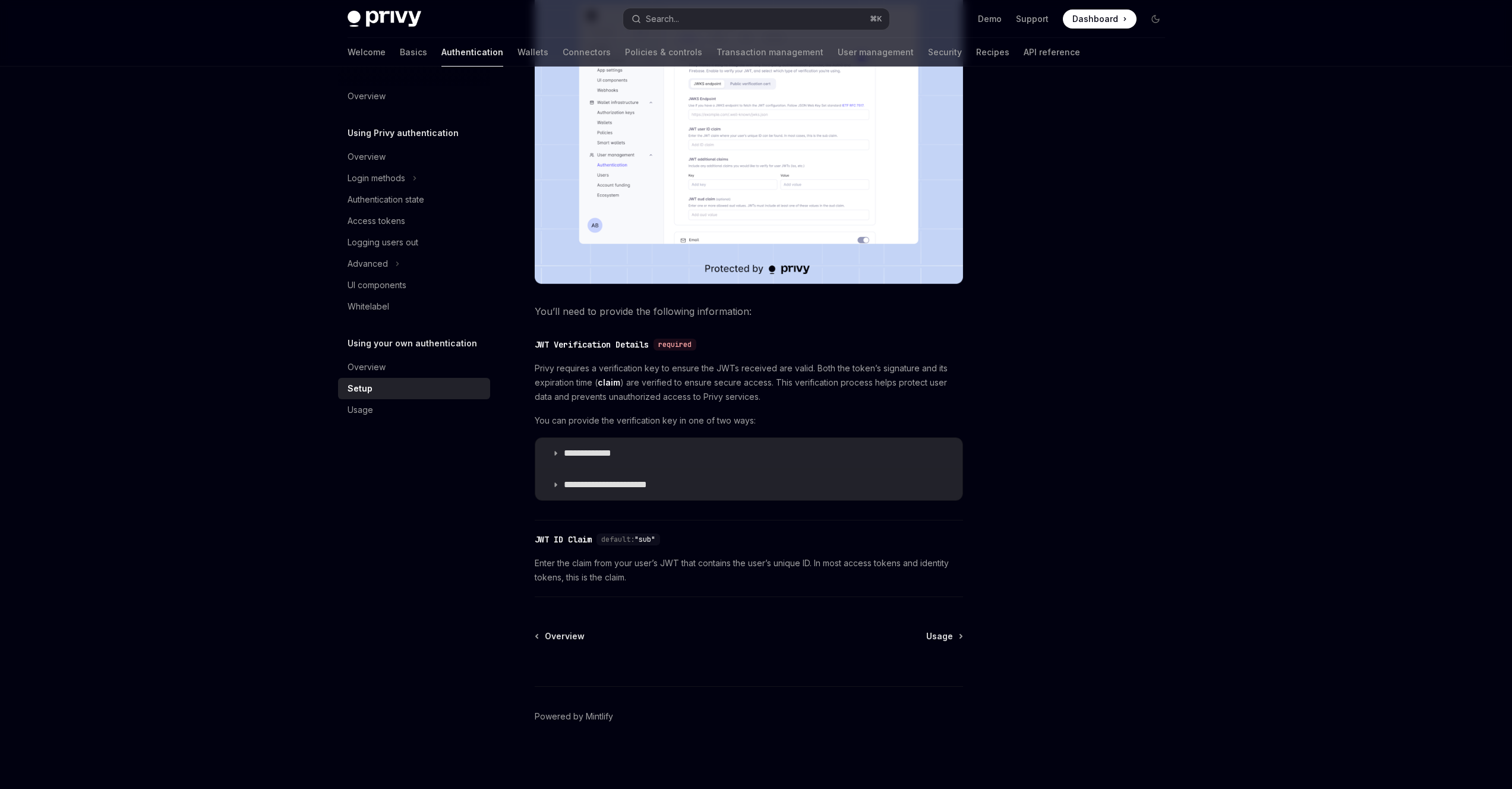
click at [636, 388] on span "Privy requires a verification key to ensure the JWTs received are valid. Both t…" at bounding box center [749, 382] width 429 height 43
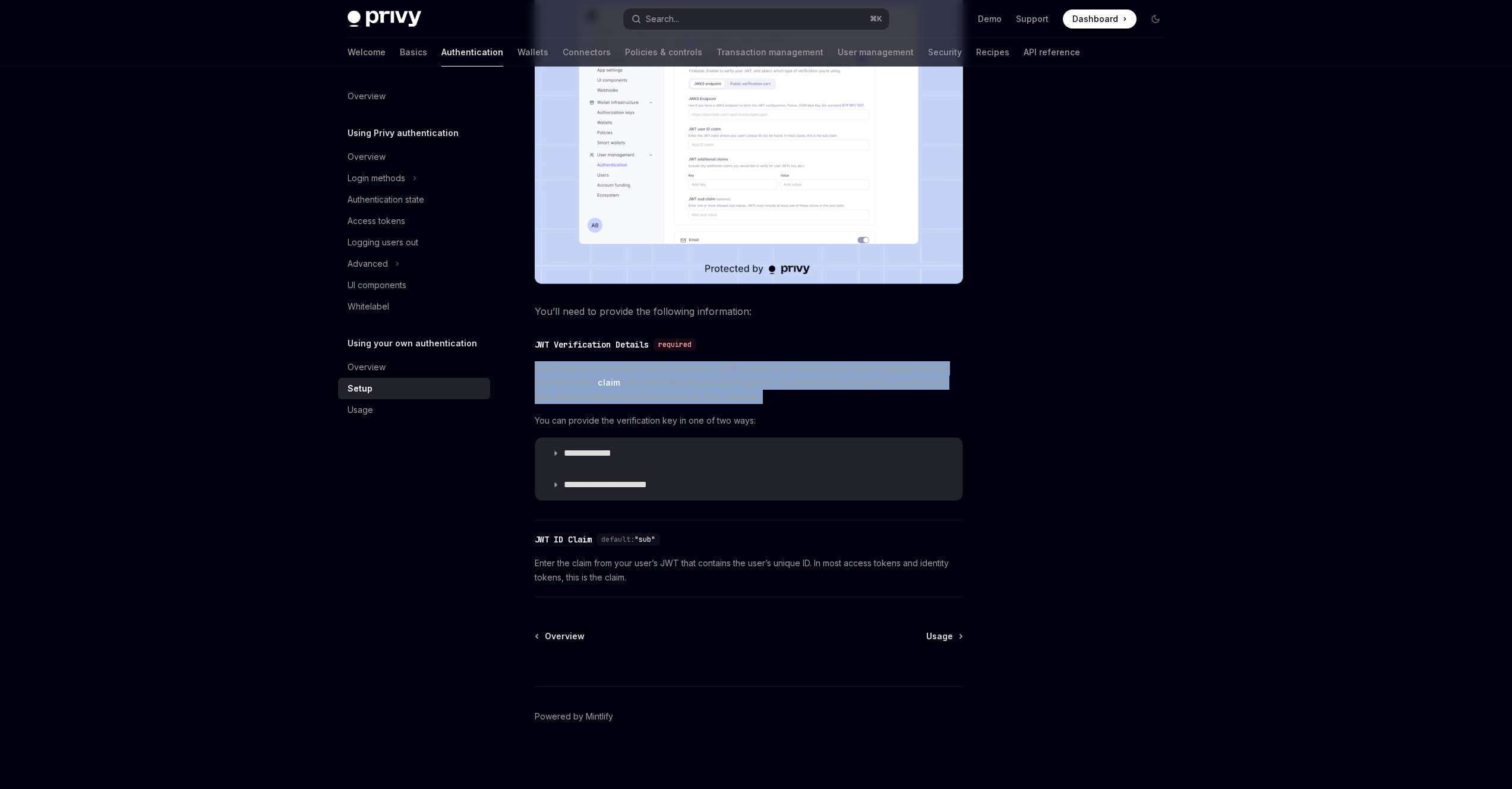
click at [636, 388] on span "Privy requires a verification key to ensure the JWTs received are valid. Both t…" at bounding box center [749, 382] width 429 height 43
click at [649, 387] on span "Privy requires a verification key to ensure the JWTs received are valid. Both t…" at bounding box center [749, 382] width 429 height 43
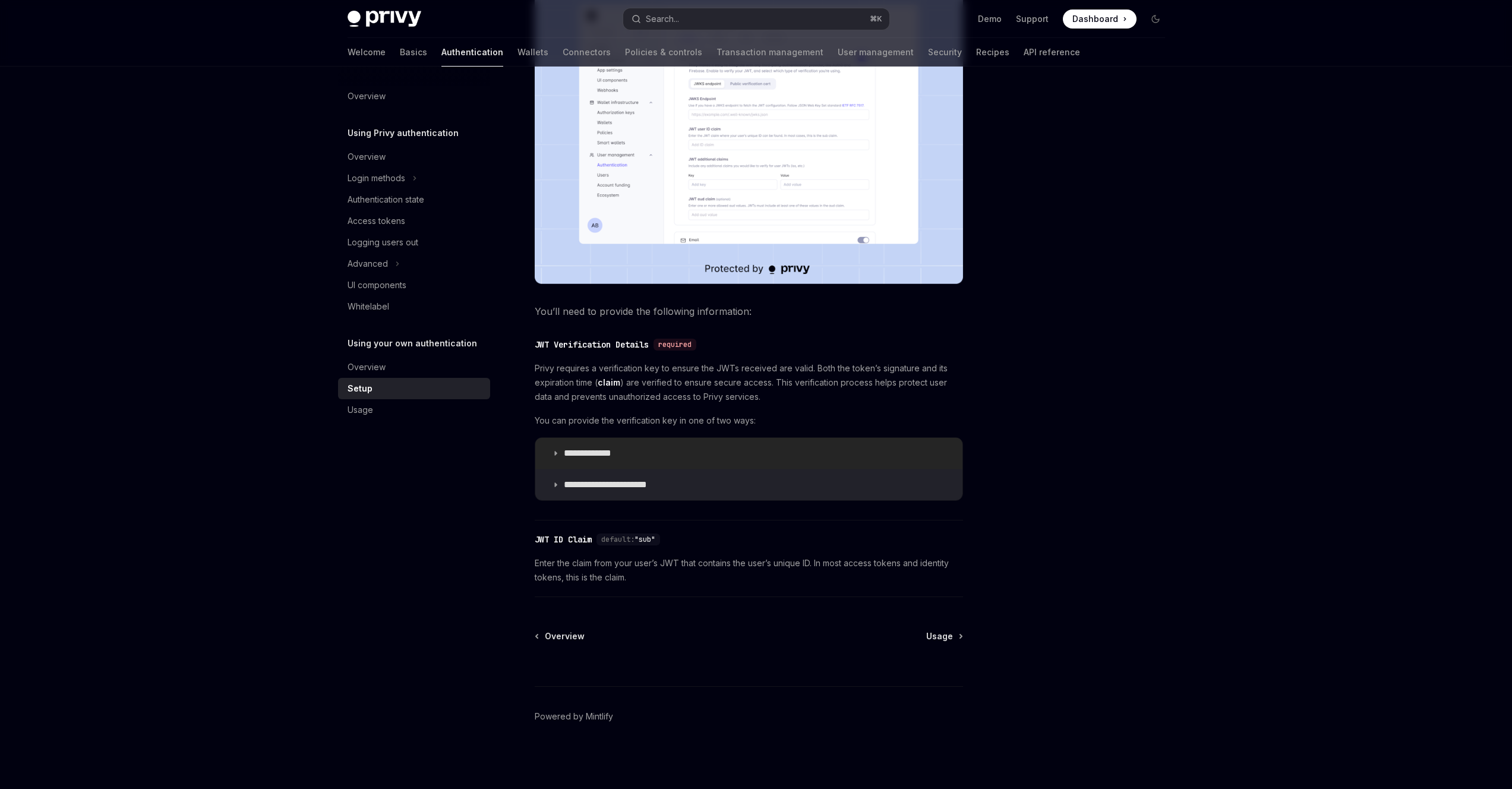
click at [643, 453] on summary "**********" at bounding box center [749, 453] width 427 height 31
